Goal: Obtain resource: Download file/media

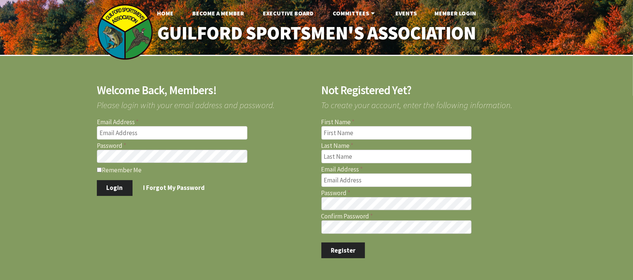
click at [150, 129] on input "Email Address" at bounding box center [172, 133] width 151 height 14
type input "billangelini@comcast.net"
click at [113, 190] on button "Login" at bounding box center [115, 188] width 36 height 16
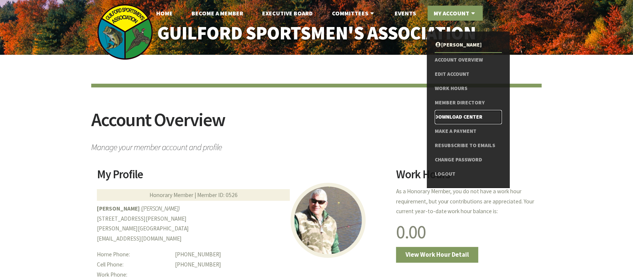
click at [446, 115] on link "Download Center" at bounding box center [468, 117] width 67 height 14
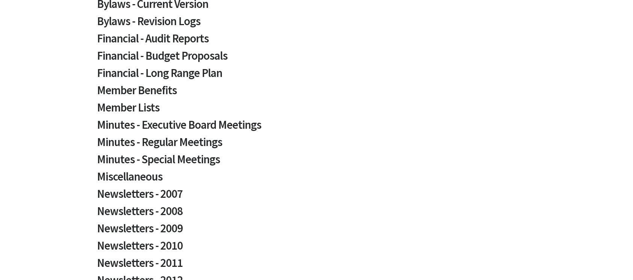
scroll to position [189, 0]
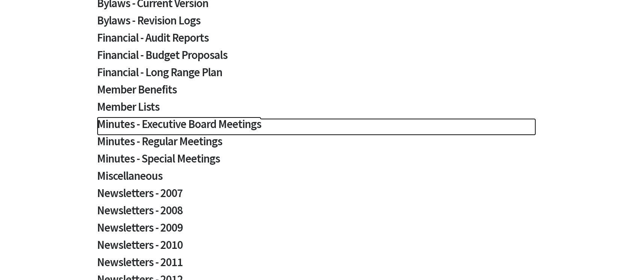
click at [196, 119] on h2 "Minutes - Executive Board Meetings" at bounding box center [316, 126] width 439 height 17
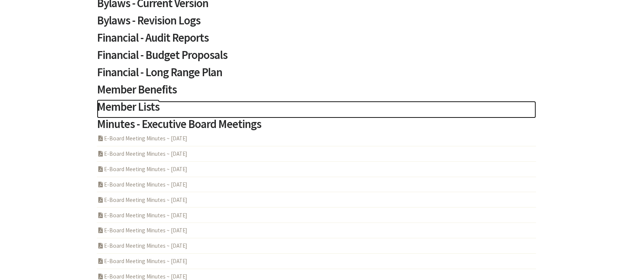
click at [246, 109] on h2 "Member Lists" at bounding box center [316, 109] width 439 height 17
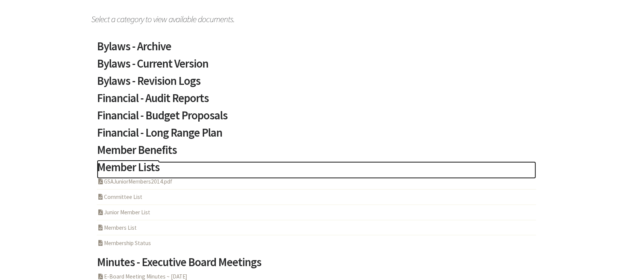
scroll to position [128, 0]
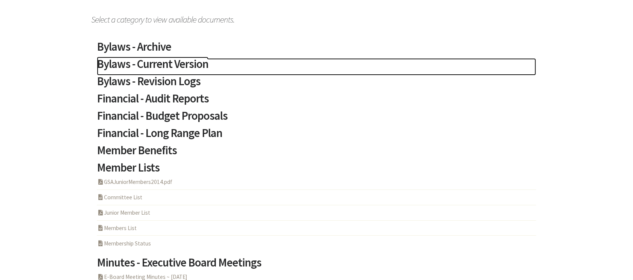
click at [160, 69] on h2 "Bylaws - Current Version" at bounding box center [316, 66] width 439 height 17
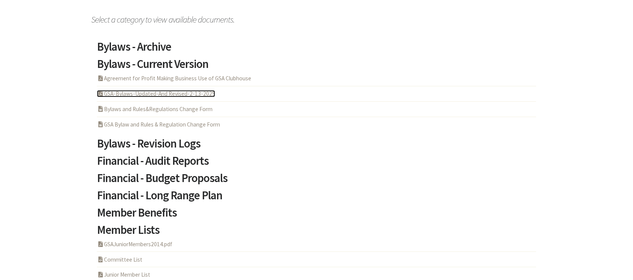
click at [157, 93] on link "PDF Acrobat Document GSA-Bylaws-Updated-And Revised-2-13-2025" at bounding box center [156, 93] width 118 height 7
